Goal: Find specific page/section: Find specific page/section

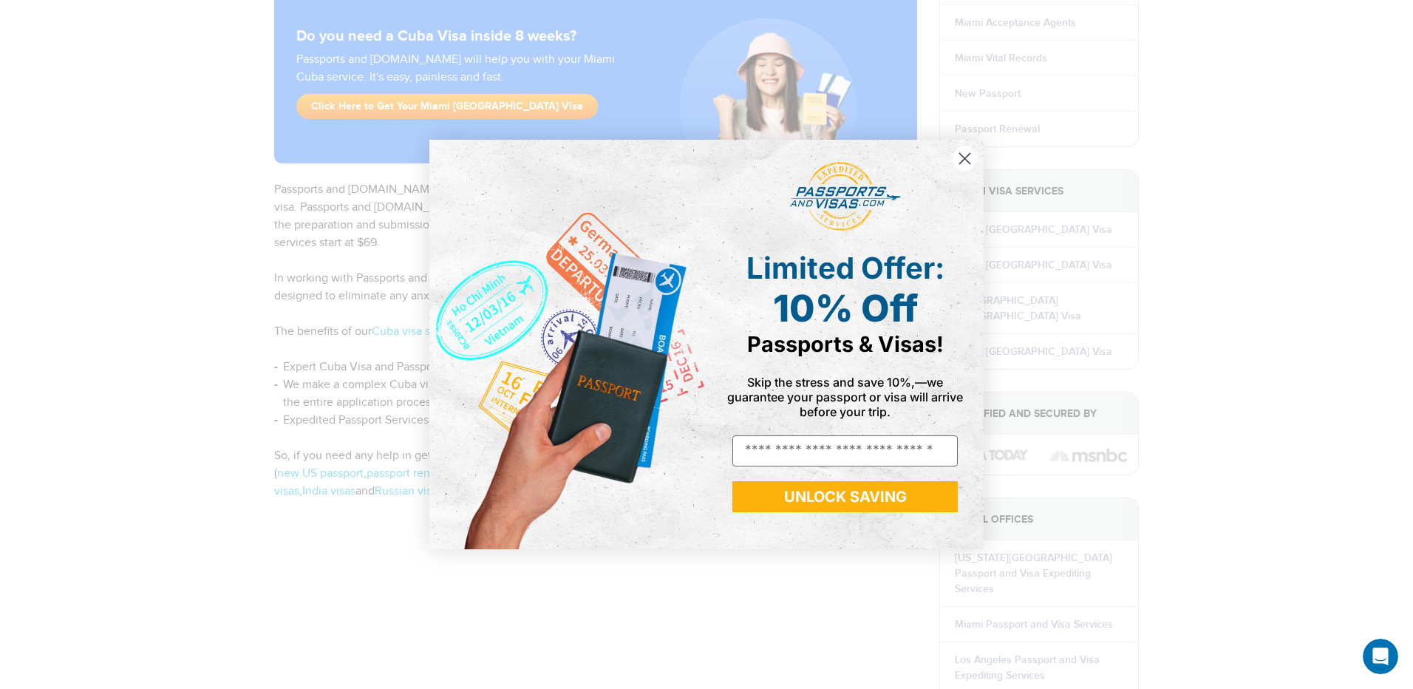
click at [966, 155] on circle "Close dialog" at bounding box center [965, 158] width 24 height 24
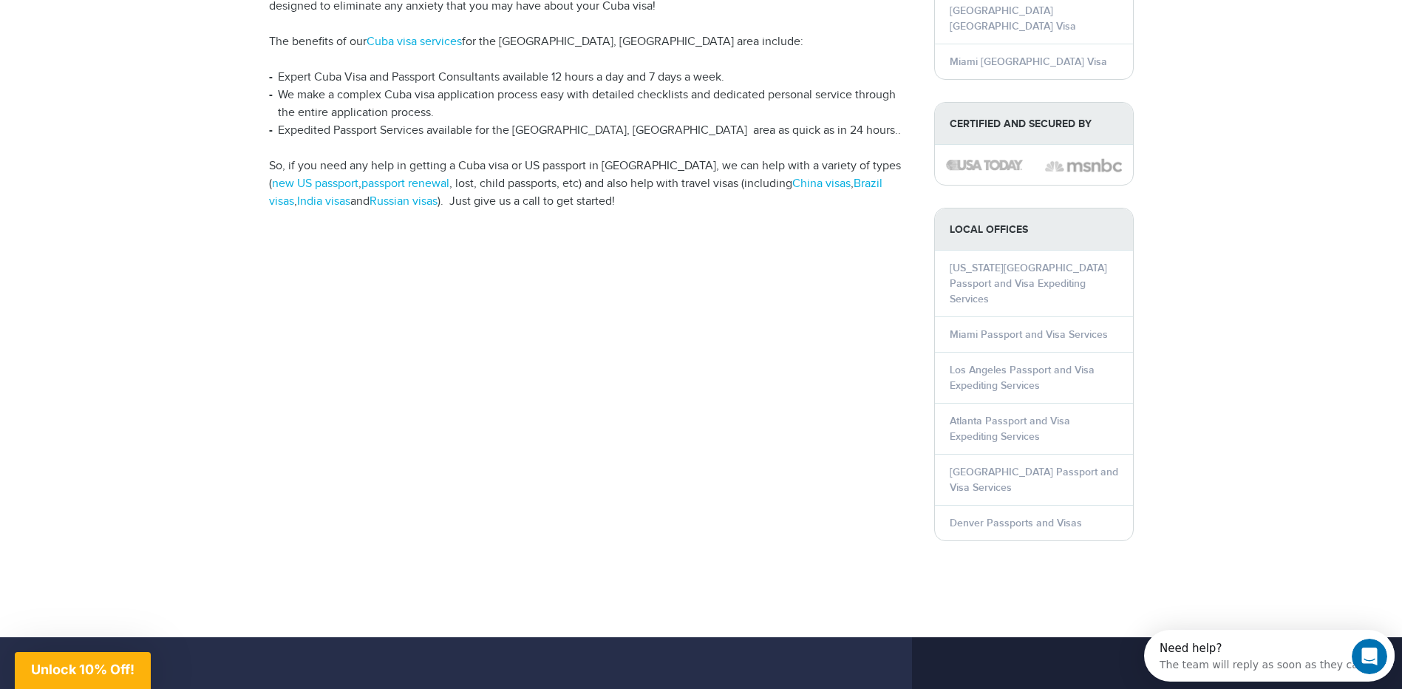
scroll to position [517, 0]
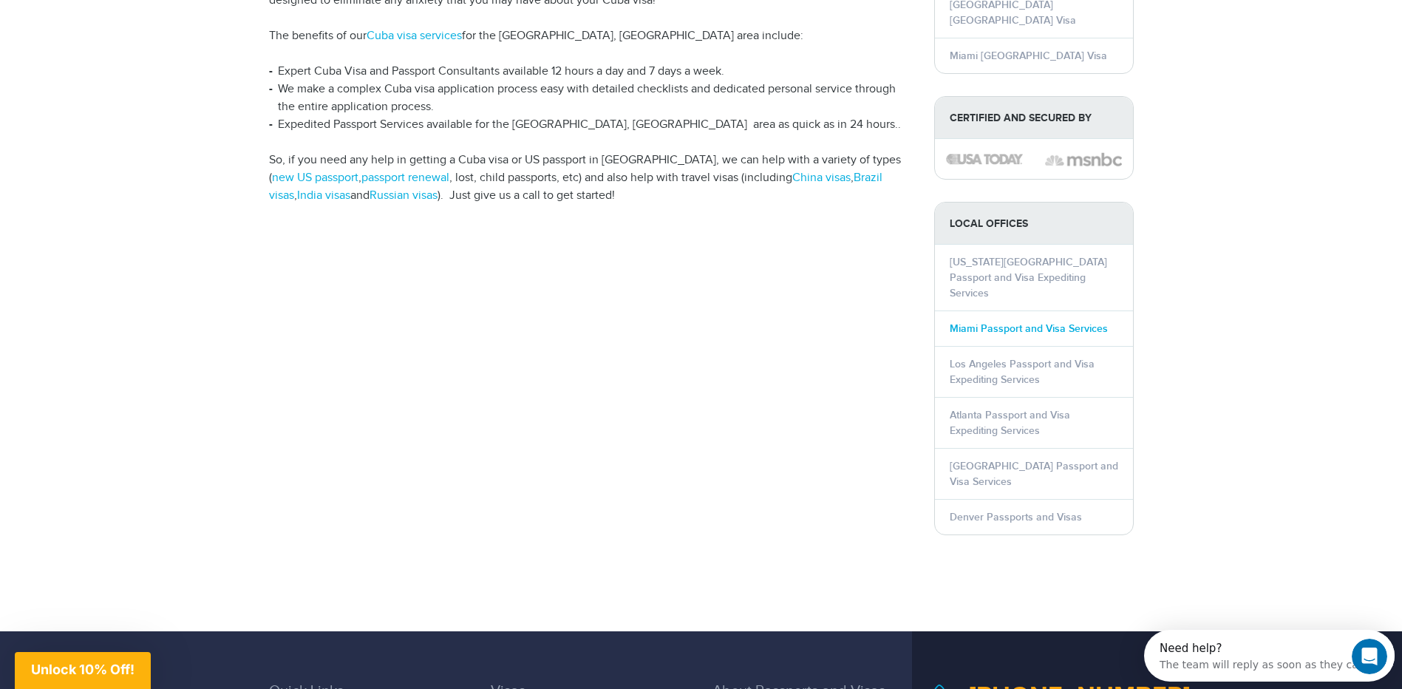
click at [1044, 322] on link "Miami Passport and Visa Services" at bounding box center [1029, 328] width 158 height 13
